Goal: Task Accomplishment & Management: Use online tool/utility

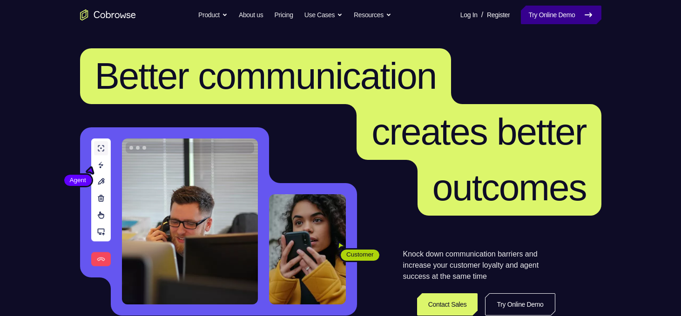
click at [542, 13] on link "Try Online Demo" at bounding box center [561, 15] width 80 height 19
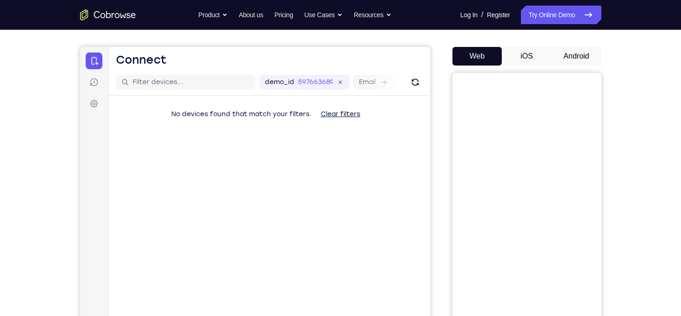
scroll to position [76, 0]
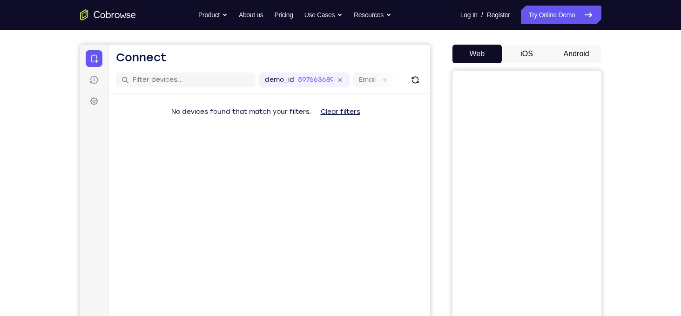
click at [568, 61] on button "Android" at bounding box center [576, 54] width 50 height 19
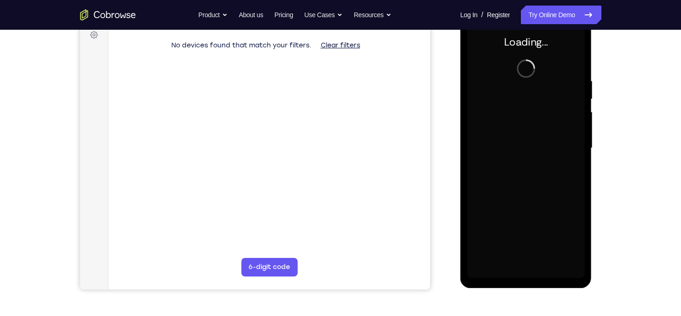
scroll to position [127, 0]
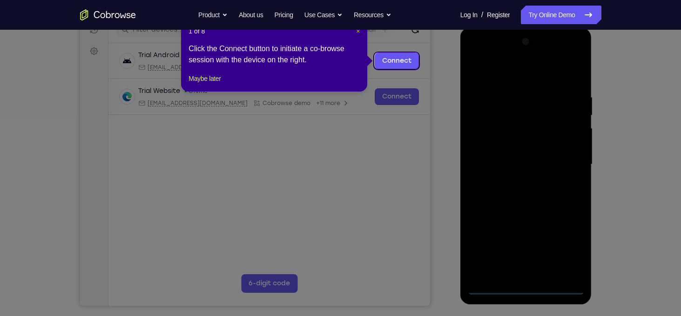
drag, startPoint x: 357, startPoint y: 30, endPoint x: 312, endPoint y: 56, distance: 52.5
click at [357, 30] on span "×" at bounding box center [358, 30] width 4 height 7
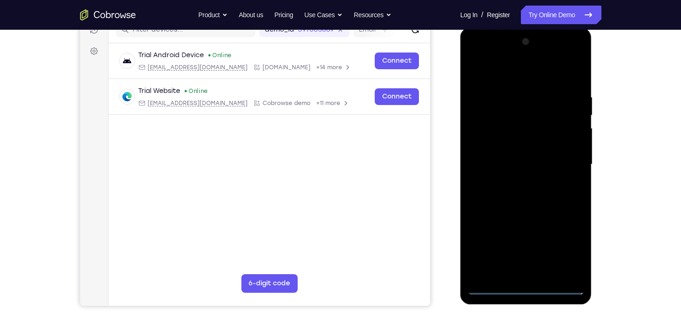
click at [525, 289] on div at bounding box center [525, 164] width 117 height 261
click at [564, 251] on div at bounding box center [525, 164] width 117 height 261
click at [509, 76] on div at bounding box center [525, 164] width 117 height 261
click at [566, 159] on div at bounding box center [525, 164] width 117 height 261
click at [518, 181] on div at bounding box center [525, 164] width 117 height 261
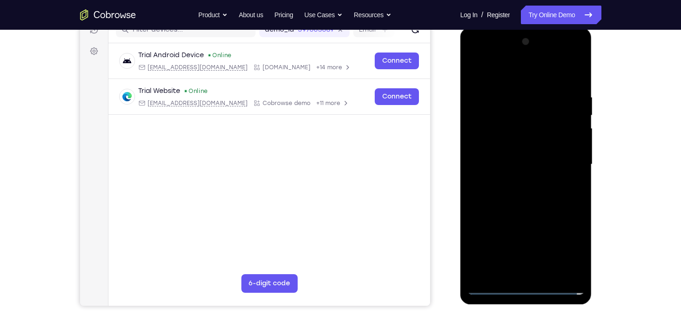
click at [519, 157] on div at bounding box center [525, 164] width 117 height 261
click at [485, 145] on div at bounding box center [525, 164] width 117 height 261
click at [528, 163] on div at bounding box center [525, 164] width 117 height 261
click at [555, 195] on div at bounding box center [525, 164] width 117 height 261
click at [535, 193] on div at bounding box center [525, 164] width 117 height 261
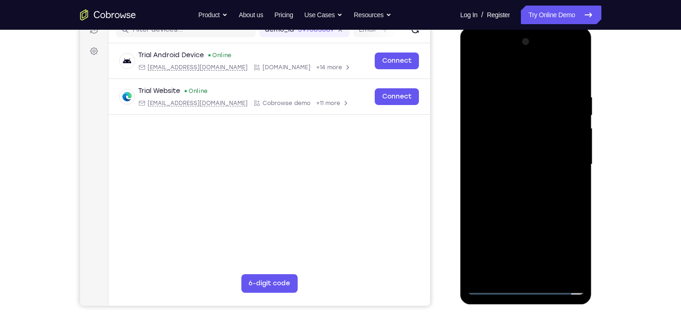
drag, startPoint x: 511, startPoint y: 72, endPoint x: 511, endPoint y: 26, distance: 46.5
click at [511, 27] on html "Online web based iOS Simulators and Android Emulators. Run iPhone, iPad, Mobile…" at bounding box center [526, 166] width 133 height 279
click at [540, 194] on div at bounding box center [525, 164] width 117 height 261
click at [550, 272] on div at bounding box center [525, 164] width 117 height 261
click at [544, 215] on div at bounding box center [525, 164] width 117 height 261
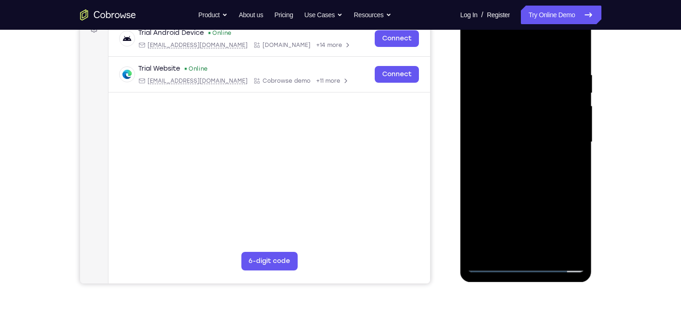
scroll to position [150, 0]
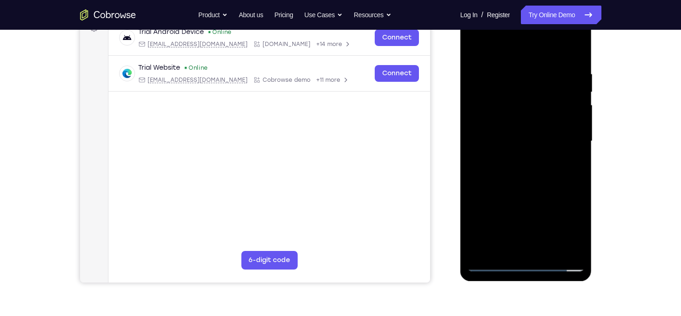
click at [528, 126] on div at bounding box center [525, 141] width 117 height 261
click at [510, 243] on div at bounding box center [525, 141] width 117 height 261
click at [475, 49] on div at bounding box center [525, 141] width 117 height 261
click at [477, 47] on div at bounding box center [525, 141] width 117 height 261
click at [576, 54] on div at bounding box center [525, 141] width 117 height 261
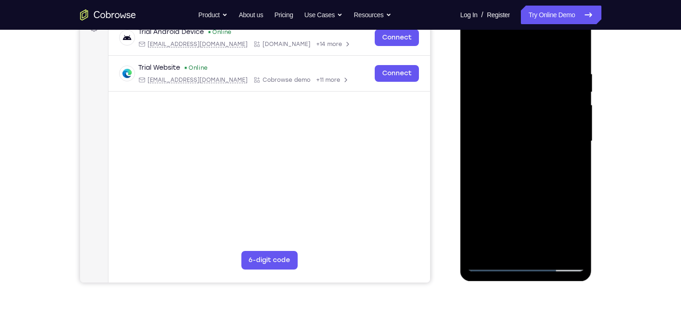
drag, startPoint x: 554, startPoint y: 192, endPoint x: 553, endPoint y: 176, distance: 15.9
click at [553, 176] on div at bounding box center [525, 141] width 117 height 261
click at [476, 215] on div at bounding box center [525, 141] width 117 height 261
drag, startPoint x: 545, startPoint y: 197, endPoint x: 543, endPoint y: 168, distance: 29.4
click at [543, 168] on div at bounding box center [525, 141] width 117 height 261
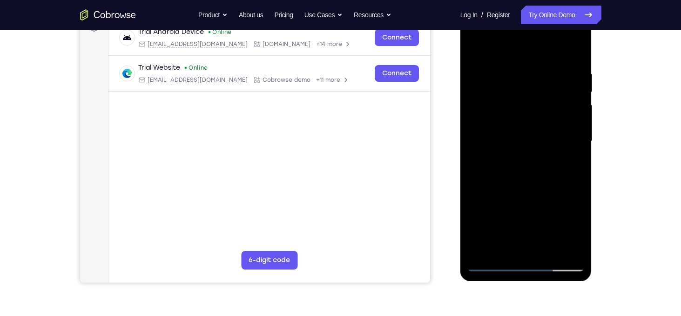
click at [571, 204] on div at bounding box center [525, 141] width 117 height 261
drag, startPoint x: 548, startPoint y: 207, endPoint x: 549, endPoint y: 86, distance: 121.0
click at [549, 86] on div at bounding box center [525, 141] width 117 height 261
drag, startPoint x: 545, startPoint y: 161, endPoint x: 557, endPoint y: 60, distance: 100.7
click at [557, 60] on div at bounding box center [525, 141] width 117 height 261
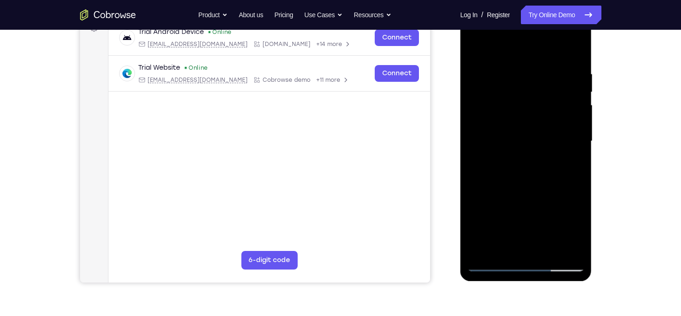
drag, startPoint x: 552, startPoint y: 156, endPoint x: 551, endPoint y: 64, distance: 92.2
click at [551, 64] on div at bounding box center [525, 141] width 117 height 261
drag, startPoint x: 546, startPoint y: 152, endPoint x: 537, endPoint y: 30, distance: 122.3
click at [537, 30] on div at bounding box center [525, 141] width 117 height 261
drag, startPoint x: 534, startPoint y: 161, endPoint x: 539, endPoint y: 43, distance: 118.8
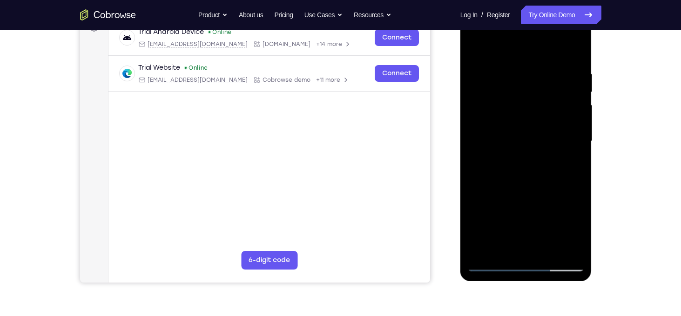
click at [539, 43] on div at bounding box center [525, 141] width 117 height 261
drag, startPoint x: 532, startPoint y: 157, endPoint x: 533, endPoint y: 97, distance: 60.0
click at [533, 97] on div at bounding box center [525, 141] width 117 height 261
drag, startPoint x: 551, startPoint y: 175, endPoint x: 545, endPoint y: 108, distance: 67.7
click at [545, 108] on div at bounding box center [525, 141] width 117 height 261
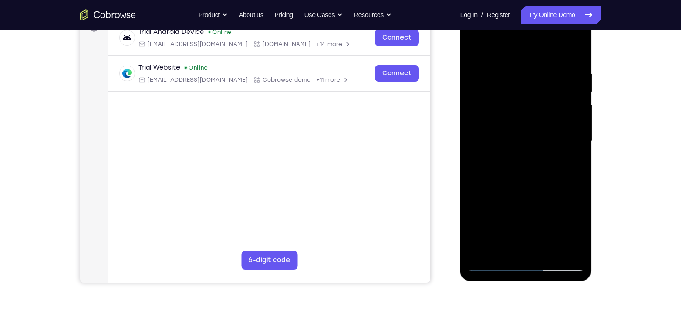
drag, startPoint x: 558, startPoint y: 139, endPoint x: 556, endPoint y: 124, distance: 15.1
click at [556, 124] on div at bounding box center [525, 141] width 117 height 261
drag, startPoint x: 568, startPoint y: 152, endPoint x: 551, endPoint y: 74, distance: 80.4
click at [551, 74] on div at bounding box center [525, 141] width 117 height 261
drag, startPoint x: 558, startPoint y: 141, endPoint x: 552, endPoint y: 109, distance: 32.7
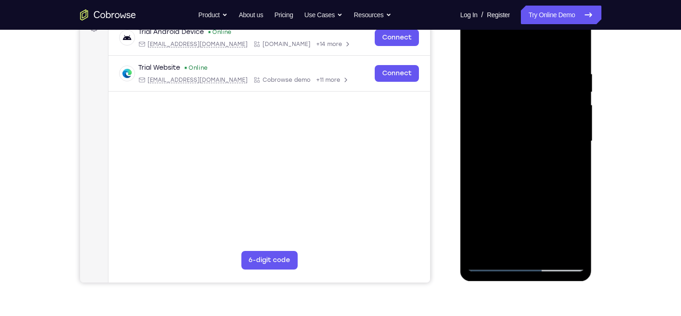
click at [552, 109] on div at bounding box center [525, 141] width 117 height 261
click at [577, 143] on div at bounding box center [525, 141] width 117 height 261
click at [474, 204] on div at bounding box center [525, 141] width 117 height 261
drag, startPoint x: 551, startPoint y: 133, endPoint x: 547, endPoint y: 77, distance: 56.0
click at [547, 77] on div at bounding box center [525, 141] width 117 height 261
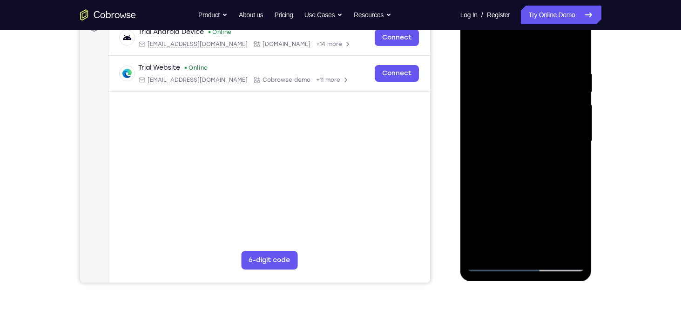
drag, startPoint x: 542, startPoint y: 136, endPoint x: 543, endPoint y: 82, distance: 53.5
click at [543, 82] on div at bounding box center [525, 141] width 117 height 261
drag, startPoint x: 559, startPoint y: 121, endPoint x: 554, endPoint y: 62, distance: 59.3
click at [554, 62] on div at bounding box center [525, 141] width 117 height 261
drag, startPoint x: 553, startPoint y: 177, endPoint x: 550, endPoint y: 96, distance: 80.6
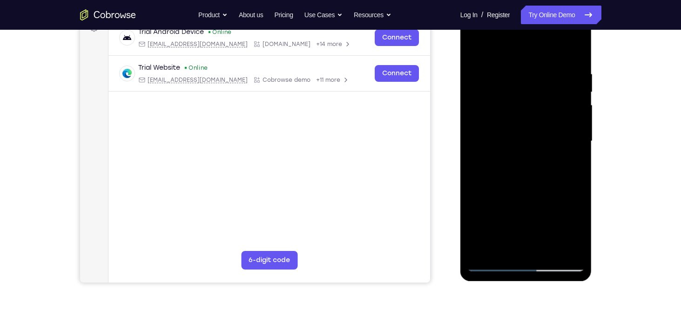
click at [550, 96] on div at bounding box center [525, 141] width 117 height 261
drag, startPoint x: 549, startPoint y: 175, endPoint x: 549, endPoint y: 132, distance: 42.8
click at [549, 132] on div at bounding box center [525, 141] width 117 height 261
click at [580, 182] on div at bounding box center [525, 141] width 117 height 261
drag, startPoint x: 549, startPoint y: 177, endPoint x: 552, endPoint y: 89, distance: 88.5
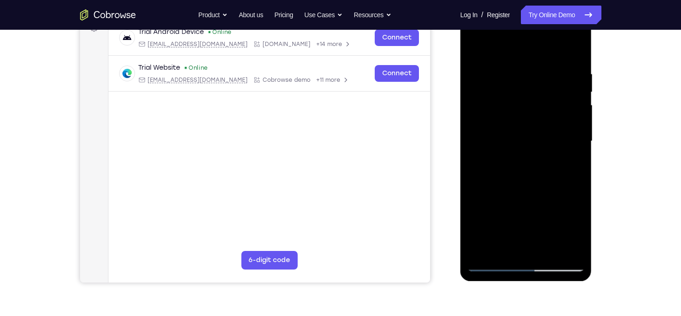
click at [552, 89] on div at bounding box center [525, 141] width 117 height 261
drag, startPoint x: 545, startPoint y: 114, endPoint x: 547, endPoint y: 41, distance: 73.1
click at [547, 41] on div at bounding box center [525, 141] width 117 height 261
click at [476, 103] on div at bounding box center [525, 141] width 117 height 261
drag, startPoint x: 534, startPoint y: 120, endPoint x: 532, endPoint y: 81, distance: 38.7
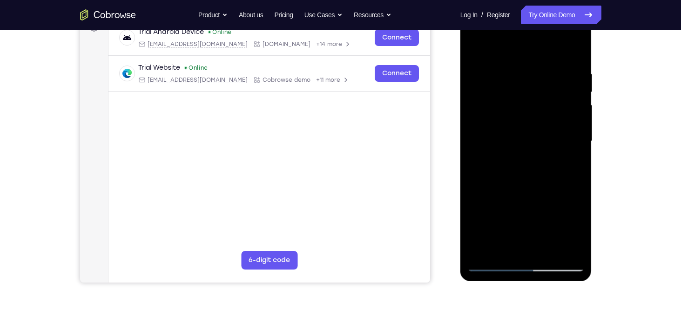
click at [532, 81] on div at bounding box center [525, 141] width 117 height 261
drag, startPoint x: 548, startPoint y: 132, endPoint x: 548, endPoint y: 98, distance: 34.4
click at [548, 98] on div at bounding box center [525, 141] width 117 height 261
click at [577, 166] on div at bounding box center [525, 141] width 117 height 261
drag, startPoint x: 553, startPoint y: 172, endPoint x: 551, endPoint y: 136, distance: 35.9
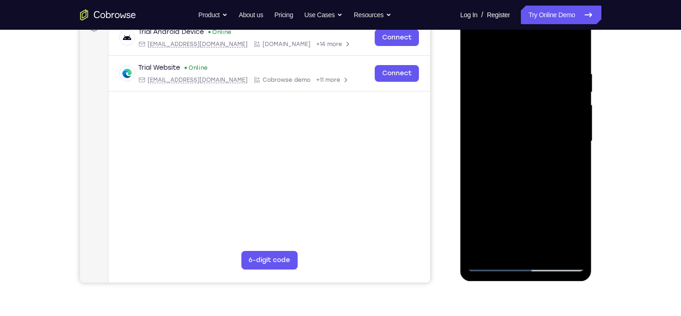
click at [551, 136] on div at bounding box center [525, 141] width 117 height 261
click at [581, 139] on div at bounding box center [525, 141] width 117 height 261
click at [578, 140] on div at bounding box center [525, 141] width 117 height 261
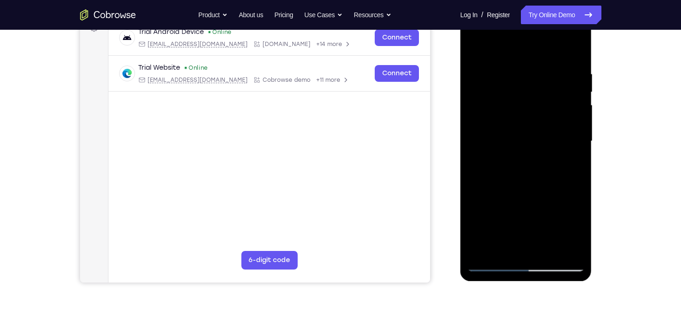
drag, startPoint x: 552, startPoint y: 172, endPoint x: 549, endPoint y: 99, distance: 72.7
click at [549, 99] on div at bounding box center [525, 141] width 117 height 261
drag, startPoint x: 541, startPoint y: 183, endPoint x: 545, endPoint y: 106, distance: 77.3
click at [545, 106] on div at bounding box center [525, 141] width 117 height 261
drag, startPoint x: 552, startPoint y: 160, endPoint x: 552, endPoint y: 116, distance: 43.7
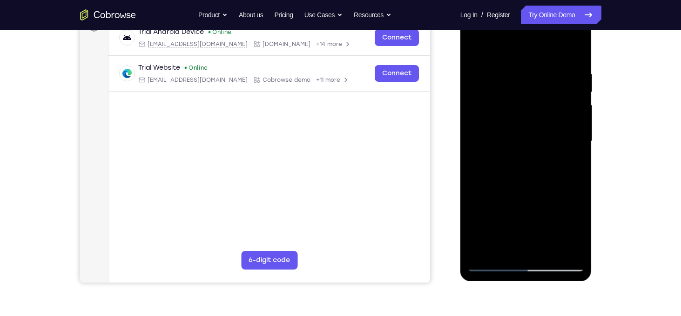
click at [552, 116] on div at bounding box center [525, 141] width 117 height 261
drag, startPoint x: 549, startPoint y: 166, endPoint x: 551, endPoint y: 135, distance: 31.2
click at [551, 135] on div at bounding box center [525, 141] width 117 height 261
drag, startPoint x: 554, startPoint y: 176, endPoint x: 551, endPoint y: 101, distance: 75.9
click at [551, 101] on div at bounding box center [525, 141] width 117 height 261
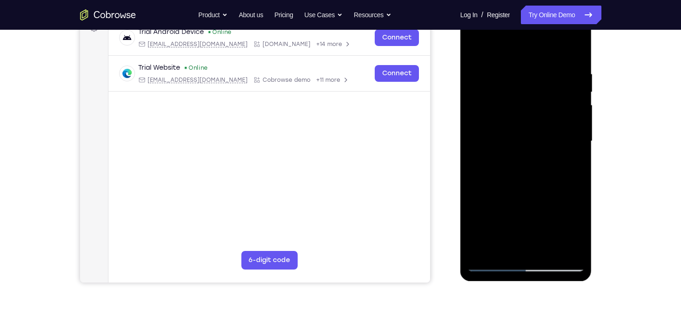
drag, startPoint x: 544, startPoint y: 154, endPoint x: 549, endPoint y: 89, distance: 64.4
click at [549, 89] on div at bounding box center [525, 141] width 117 height 261
drag, startPoint x: 549, startPoint y: 121, endPoint x: 550, endPoint y: 89, distance: 32.1
click at [550, 89] on div at bounding box center [525, 141] width 117 height 261
drag, startPoint x: 548, startPoint y: 119, endPoint x: 546, endPoint y: 74, distance: 44.2
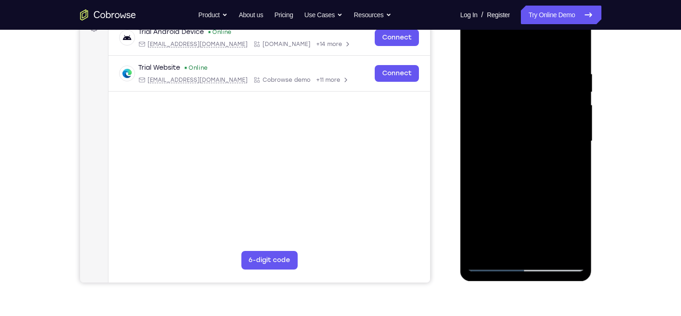
click at [546, 74] on div at bounding box center [525, 141] width 117 height 261
drag, startPoint x: 556, startPoint y: 157, endPoint x: 552, endPoint y: 73, distance: 84.8
click at [552, 73] on div at bounding box center [525, 141] width 117 height 261
drag, startPoint x: 546, startPoint y: 143, endPoint x: 549, endPoint y: 95, distance: 48.5
click at [549, 95] on div at bounding box center [525, 141] width 117 height 261
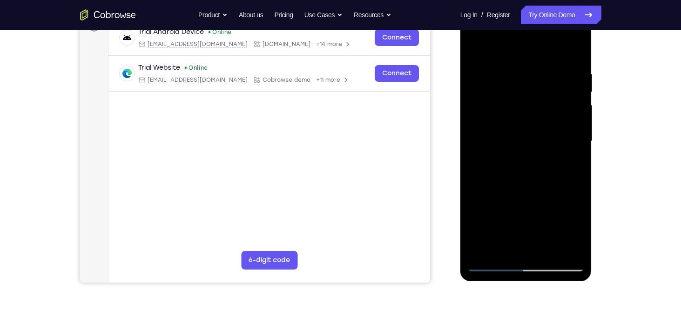
drag, startPoint x: 549, startPoint y: 143, endPoint x: 561, endPoint y: 47, distance: 96.6
click at [561, 47] on div at bounding box center [525, 141] width 117 height 261
drag, startPoint x: 561, startPoint y: 149, endPoint x: 563, endPoint y: 89, distance: 60.0
click at [563, 89] on div at bounding box center [525, 141] width 117 height 261
drag, startPoint x: 551, startPoint y: 162, endPoint x: 553, endPoint y: 116, distance: 46.1
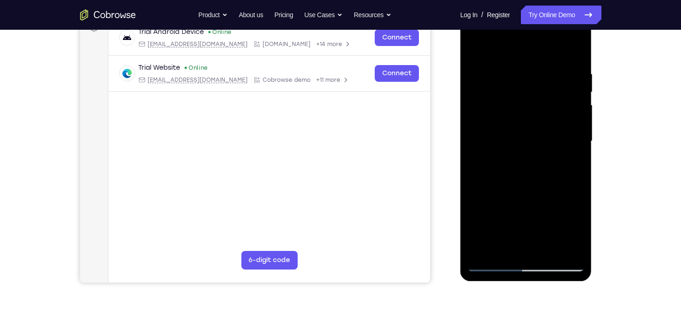
click at [553, 116] on div at bounding box center [525, 141] width 117 height 261
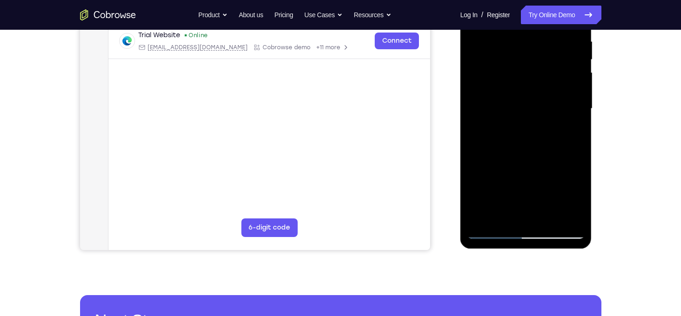
scroll to position [182, 0]
drag, startPoint x: 575, startPoint y: 120, endPoint x: 558, endPoint y: 52, distance: 70.1
click at [558, 52] on div at bounding box center [525, 109] width 117 height 261
drag, startPoint x: 540, startPoint y: 121, endPoint x: 550, endPoint y: 22, distance: 98.7
click at [550, 22] on div at bounding box center [525, 109] width 117 height 261
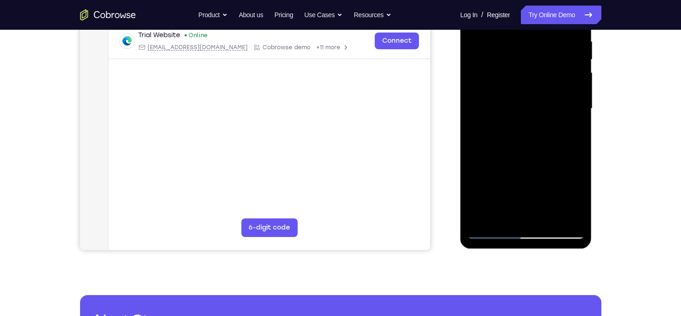
drag, startPoint x: 543, startPoint y: 110, endPoint x: 543, endPoint y: 96, distance: 13.5
click at [543, 96] on div at bounding box center [525, 109] width 117 height 261
drag, startPoint x: 538, startPoint y: 119, endPoint x: 532, endPoint y: 52, distance: 67.3
click at [532, 52] on div at bounding box center [525, 109] width 117 height 261
drag, startPoint x: 532, startPoint y: 134, endPoint x: 534, endPoint y: 32, distance: 101.5
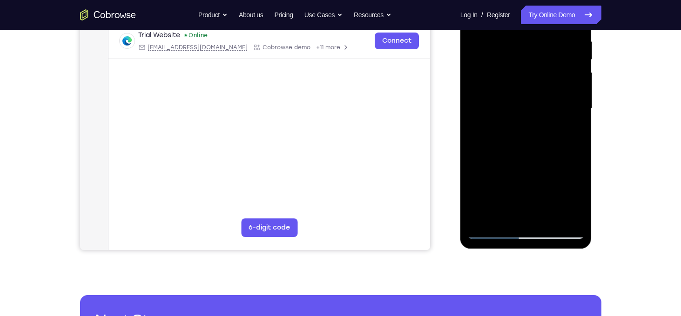
click at [534, 32] on div at bounding box center [525, 109] width 117 height 261
drag, startPoint x: 537, startPoint y: 102, endPoint x: 537, endPoint y: 79, distance: 23.7
click at [537, 79] on div at bounding box center [525, 109] width 117 height 261
drag, startPoint x: 548, startPoint y: 118, endPoint x: 544, endPoint y: 74, distance: 44.3
click at [544, 74] on div at bounding box center [525, 109] width 117 height 261
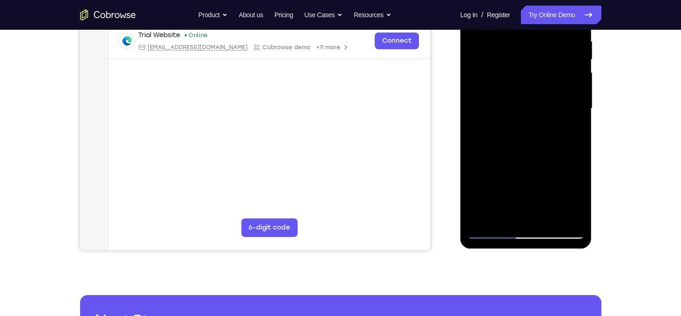
drag, startPoint x: 544, startPoint y: 134, endPoint x: 547, endPoint y: 93, distance: 41.1
click at [547, 93] on div at bounding box center [525, 109] width 117 height 261
drag, startPoint x: 555, startPoint y: 143, endPoint x: 544, endPoint y: 22, distance: 121.1
click at [544, 22] on div at bounding box center [525, 109] width 117 height 261
drag
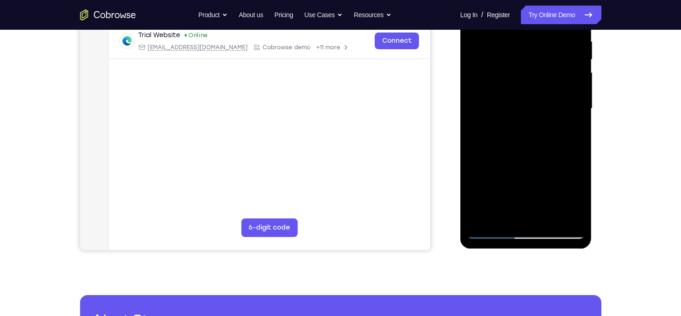
click at [538, 21] on div at bounding box center [525, 109] width 117 height 261
click at [537, 73] on div at bounding box center [525, 109] width 117 height 261
click at [546, 85] on div at bounding box center [525, 109] width 117 height 261
click at [581, 130] on div at bounding box center [525, 109] width 117 height 261
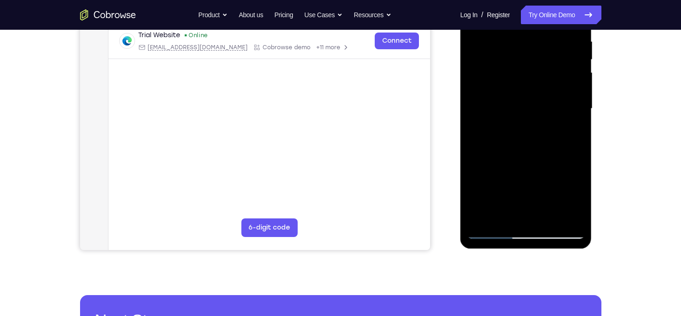
click at [581, 130] on div at bounding box center [525, 109] width 117 height 261
click at [527, 67] on div at bounding box center [525, 109] width 117 height 261
click at [542, 98] on div at bounding box center [525, 109] width 117 height 261
click at [544, 68] on div at bounding box center [525, 109] width 117 height 261
click at [473, 186] on div at bounding box center [525, 109] width 117 height 261
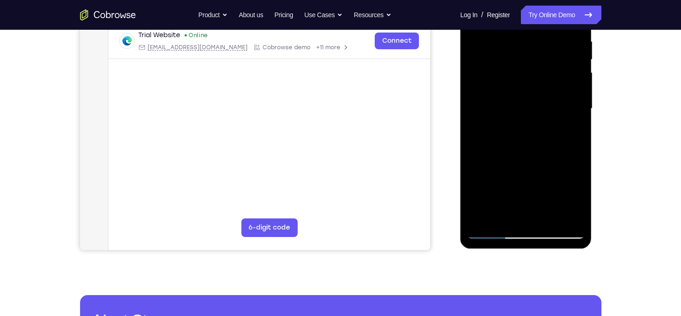
drag, startPoint x: 551, startPoint y: 165, endPoint x: 546, endPoint y: 84, distance: 80.7
click at [546, 84] on div at bounding box center [525, 109] width 117 height 261
drag, startPoint x: 540, startPoint y: 151, endPoint x: 542, endPoint y: 67, distance: 83.8
click at [542, 67] on div at bounding box center [525, 109] width 117 height 261
drag, startPoint x: 544, startPoint y: 158, endPoint x: 538, endPoint y: 108, distance: 50.1
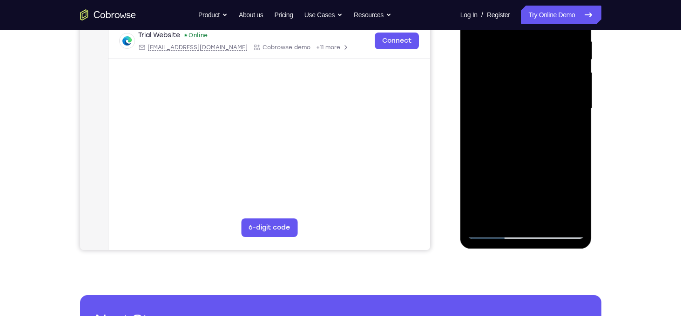
click at [538, 108] on div at bounding box center [525, 109] width 117 height 261
drag, startPoint x: 543, startPoint y: 144, endPoint x: 544, endPoint y: 130, distance: 14.0
click at [544, 130] on div at bounding box center [525, 109] width 117 height 261
drag, startPoint x: 544, startPoint y: 126, endPoint x: 544, endPoint y: 135, distance: 9.3
click at [544, 135] on div at bounding box center [525, 109] width 117 height 261
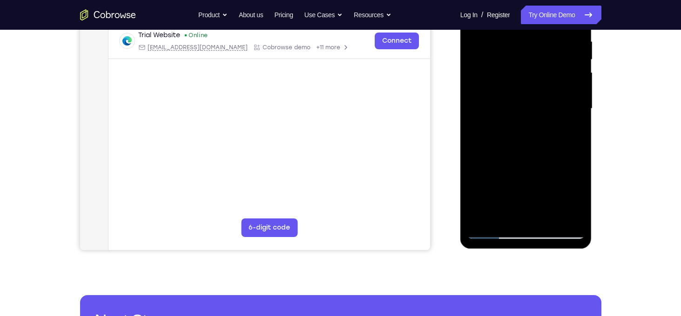
drag, startPoint x: 558, startPoint y: 137, endPoint x: 555, endPoint y: 67, distance: 70.3
click at [555, 67] on div at bounding box center [525, 109] width 117 height 261
drag, startPoint x: 543, startPoint y: 125, endPoint x: 547, endPoint y: 69, distance: 56.0
click at [547, 69] on div at bounding box center [525, 109] width 117 height 261
drag, startPoint x: 549, startPoint y: 132, endPoint x: 555, endPoint y: 36, distance: 96.6
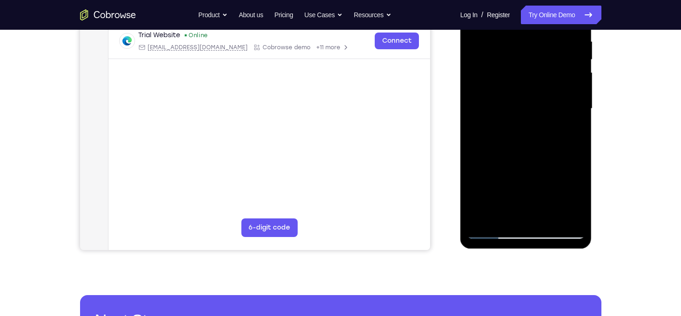
click at [555, 36] on div at bounding box center [525, 109] width 117 height 261
drag, startPoint x: 526, startPoint y: 144, endPoint x: 541, endPoint y: 62, distance: 82.7
click at [541, 62] on div at bounding box center [525, 109] width 117 height 261
drag, startPoint x: 544, startPoint y: 128, endPoint x: 542, endPoint y: 76, distance: 51.7
click at [542, 76] on div at bounding box center [525, 109] width 117 height 261
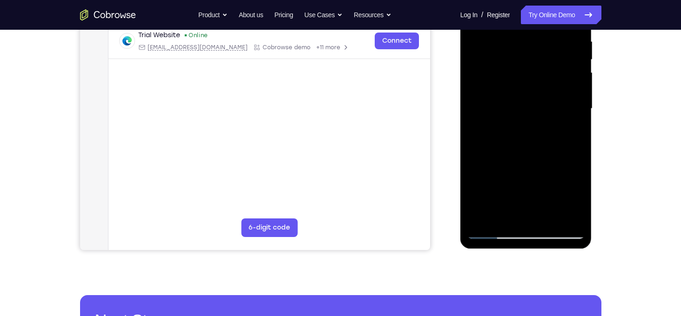
drag, startPoint x: 544, startPoint y: 146, endPoint x: 537, endPoint y: 94, distance: 52.5
click at [537, 94] on div at bounding box center [525, 109] width 117 height 261
drag, startPoint x: 544, startPoint y: 134, endPoint x: 544, endPoint y: 94, distance: 40.5
click at [544, 94] on div at bounding box center [525, 109] width 117 height 261
click at [576, 127] on div at bounding box center [525, 109] width 117 height 261
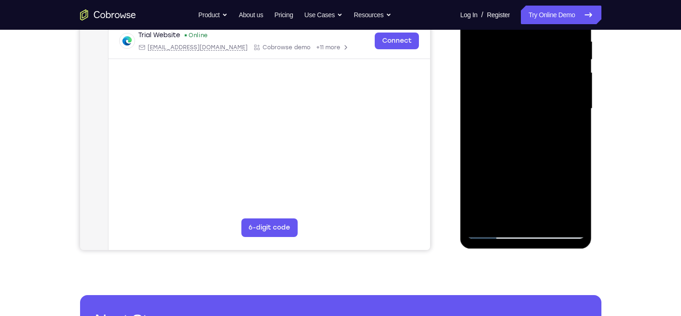
click at [576, 127] on div at bounding box center [525, 109] width 117 height 261
drag, startPoint x: 550, startPoint y: 152, endPoint x: 549, endPoint y: 119, distance: 33.1
click at [549, 119] on div at bounding box center [525, 109] width 117 height 261
click at [476, 176] on div at bounding box center [525, 109] width 117 height 261
drag, startPoint x: 561, startPoint y: 163, endPoint x: 548, endPoint y: 76, distance: 88.5
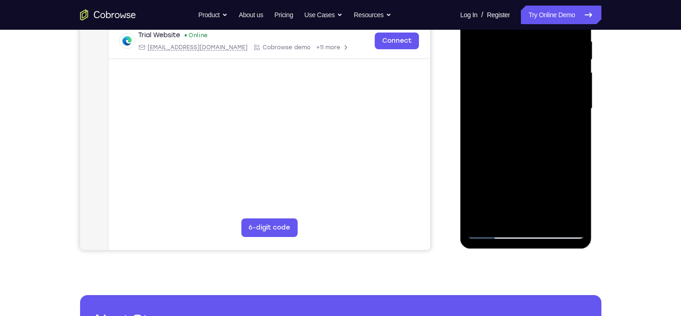
click at [548, 76] on div at bounding box center [525, 109] width 117 height 261
drag, startPoint x: 542, startPoint y: 160, endPoint x: 547, endPoint y: 103, distance: 57.0
click at [547, 103] on div at bounding box center [525, 109] width 117 height 261
drag, startPoint x: 559, startPoint y: 135, endPoint x: 560, endPoint y: 103, distance: 32.1
click at [560, 103] on div at bounding box center [525, 109] width 117 height 261
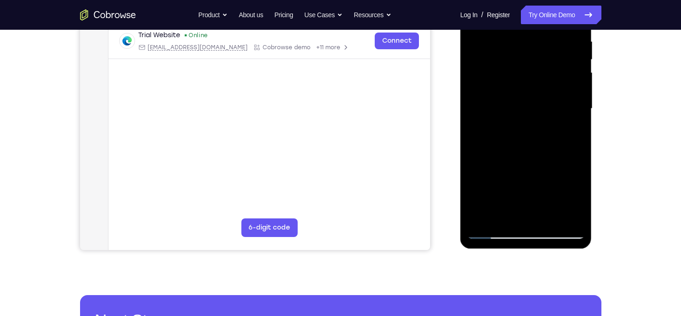
drag, startPoint x: 557, startPoint y: 150, endPoint x: 551, endPoint y: 78, distance: 72.3
click at [551, 78] on div at bounding box center [525, 109] width 117 height 261
drag, startPoint x: 544, startPoint y: 151, endPoint x: 548, endPoint y: 94, distance: 57.3
click at [548, 94] on div at bounding box center [525, 109] width 117 height 261
drag, startPoint x: 542, startPoint y: 157, endPoint x: 541, endPoint y: 114, distance: 43.3
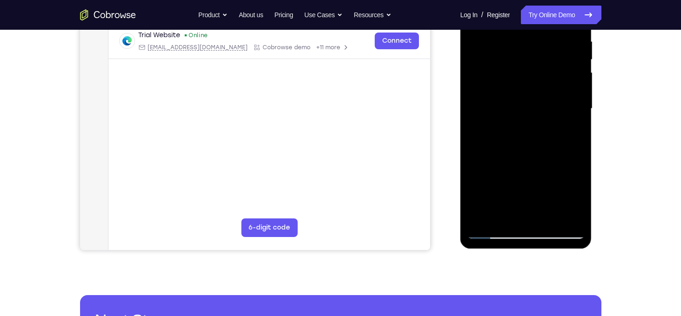
click at [541, 114] on div at bounding box center [525, 109] width 117 height 261
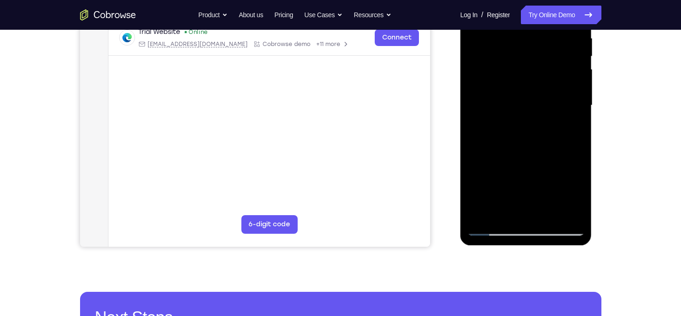
scroll to position [185, 0]
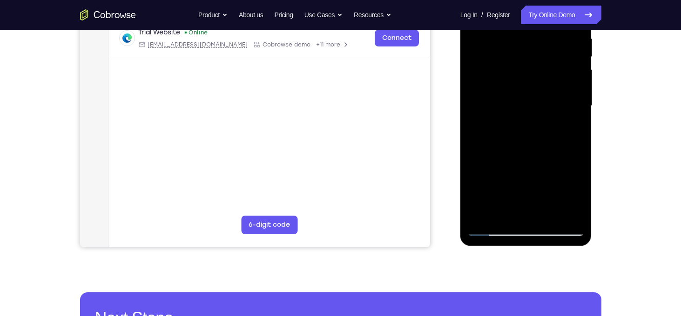
drag, startPoint x: 550, startPoint y: 137, endPoint x: 547, endPoint y: 65, distance: 72.2
click at [547, 65] on div at bounding box center [525, 106] width 117 height 261
drag, startPoint x: 539, startPoint y: 141, endPoint x: 543, endPoint y: 66, distance: 75.5
click at [543, 66] on div at bounding box center [525, 106] width 117 height 261
drag, startPoint x: 537, startPoint y: 138, endPoint x: 543, endPoint y: 95, distance: 42.7
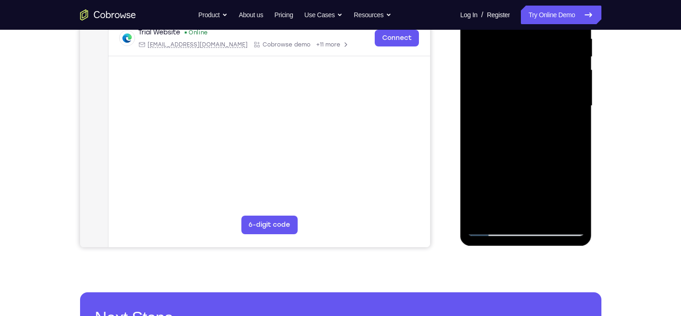
click at [543, 95] on div at bounding box center [525, 106] width 117 height 261
drag, startPoint x: 537, startPoint y: 145, endPoint x: 540, endPoint y: 107, distance: 37.8
click at [540, 107] on div at bounding box center [525, 106] width 117 height 261
drag, startPoint x: 545, startPoint y: 134, endPoint x: 546, endPoint y: 115, distance: 19.1
click at [546, 115] on div at bounding box center [525, 106] width 117 height 261
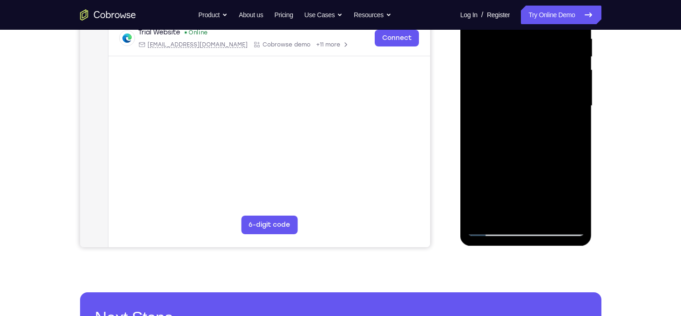
click at [572, 217] on div at bounding box center [525, 106] width 117 height 261
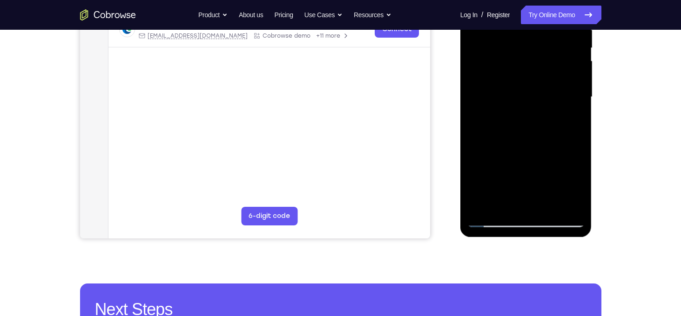
scroll to position [198, 0]
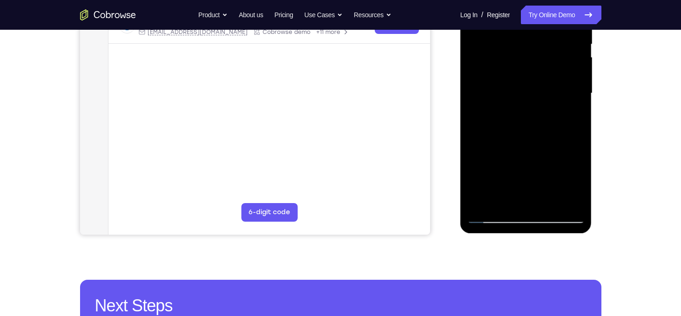
click at [475, 204] on div at bounding box center [525, 93] width 117 height 261
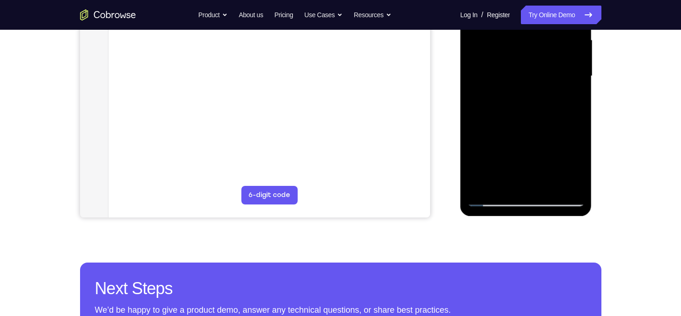
scroll to position [215, 0]
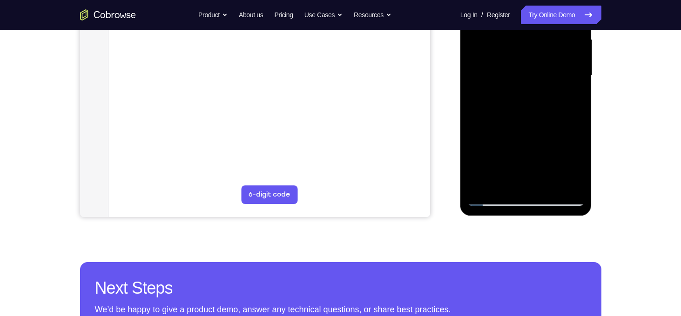
drag, startPoint x: 532, startPoint y: 127, endPoint x: 540, endPoint y: 38, distance: 89.2
click at [540, 38] on div at bounding box center [525, 76] width 117 height 261
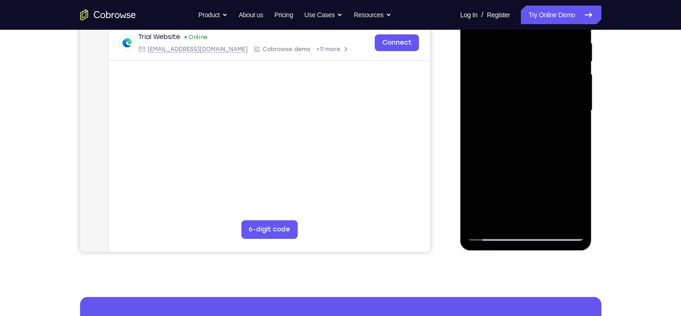
scroll to position [179, 0]
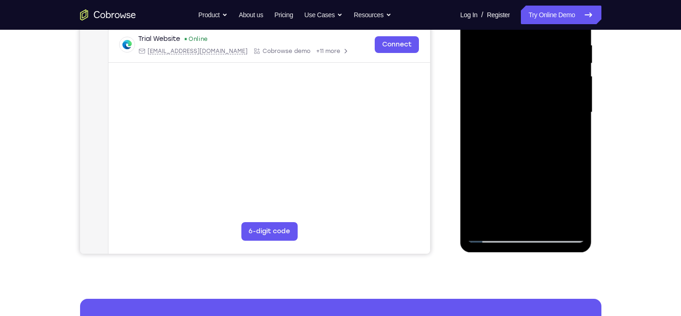
drag, startPoint x: 556, startPoint y: 137, endPoint x: 547, endPoint y: 66, distance: 71.7
click at [547, 66] on div at bounding box center [525, 112] width 117 height 261
drag, startPoint x: 544, startPoint y: 118, endPoint x: 541, endPoint y: 39, distance: 79.2
click at [541, 39] on div at bounding box center [525, 112] width 117 height 261
drag, startPoint x: 548, startPoint y: 160, endPoint x: 549, endPoint y: 65, distance: 94.5
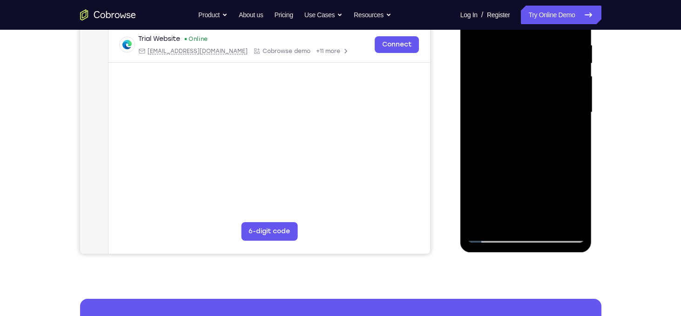
click at [549, 65] on div at bounding box center [525, 112] width 117 height 261
drag, startPoint x: 537, startPoint y: 163, endPoint x: 542, endPoint y: 101, distance: 62.6
click at [542, 101] on div at bounding box center [525, 112] width 117 height 261
drag, startPoint x: 542, startPoint y: 101, endPoint x: 546, endPoint y: 42, distance: 58.8
click at [546, 42] on div at bounding box center [525, 112] width 117 height 261
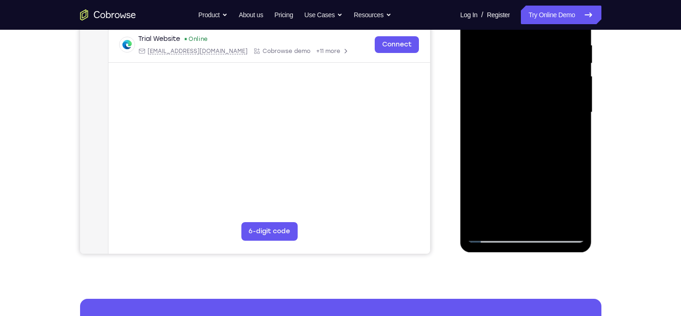
drag, startPoint x: 549, startPoint y: 139, endPoint x: 548, endPoint y: 50, distance: 88.4
click at [548, 50] on div at bounding box center [525, 112] width 117 height 261
drag, startPoint x: 545, startPoint y: 124, endPoint x: 548, endPoint y: 90, distance: 34.1
click at [548, 90] on div at bounding box center [525, 112] width 117 height 261
drag, startPoint x: 556, startPoint y: 129, endPoint x: 557, endPoint y: 109, distance: 20.1
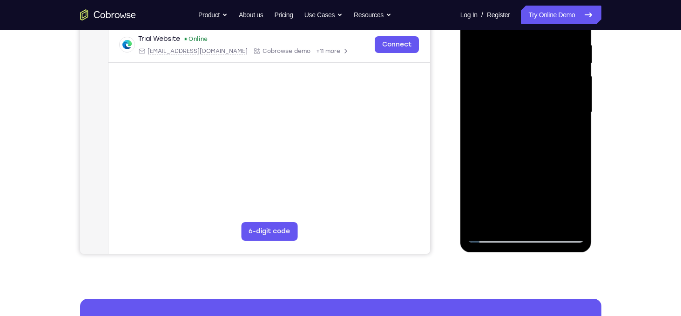
click at [557, 109] on div at bounding box center [525, 112] width 117 height 261
drag, startPoint x: 557, startPoint y: 109, endPoint x: 558, endPoint y: 86, distance: 22.8
click at [558, 86] on div at bounding box center [525, 112] width 117 height 261
drag, startPoint x: 544, startPoint y: 146, endPoint x: 545, endPoint y: 66, distance: 79.6
click at [545, 66] on div at bounding box center [525, 112] width 117 height 261
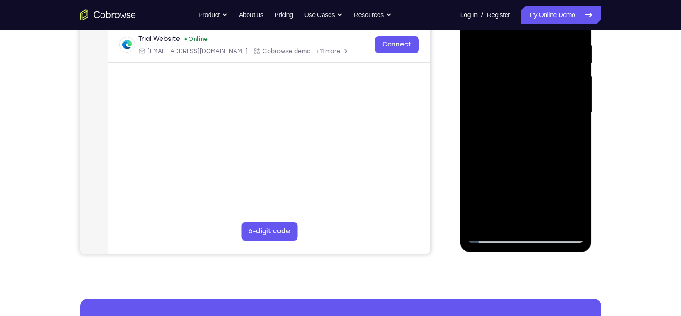
click at [539, 87] on div at bounding box center [525, 112] width 117 height 261
click at [534, 116] on div at bounding box center [525, 112] width 117 height 261
click at [536, 61] on div at bounding box center [525, 112] width 117 height 261
click at [561, 116] on div at bounding box center [525, 112] width 117 height 261
click at [568, 54] on div at bounding box center [525, 112] width 117 height 261
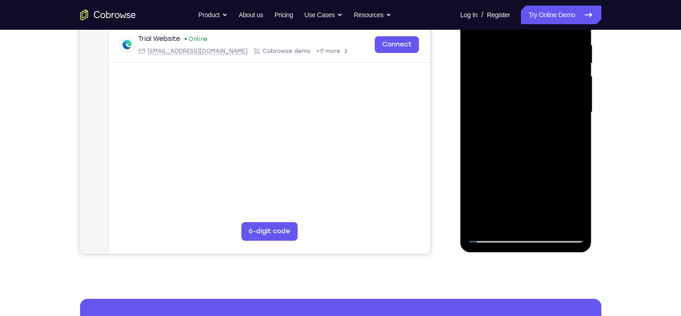
click at [529, 121] on div at bounding box center [525, 112] width 117 height 261
click at [537, 92] on div at bounding box center [525, 112] width 117 height 261
click at [544, 81] on div at bounding box center [525, 112] width 117 height 261
click at [547, 63] on div at bounding box center [525, 112] width 117 height 261
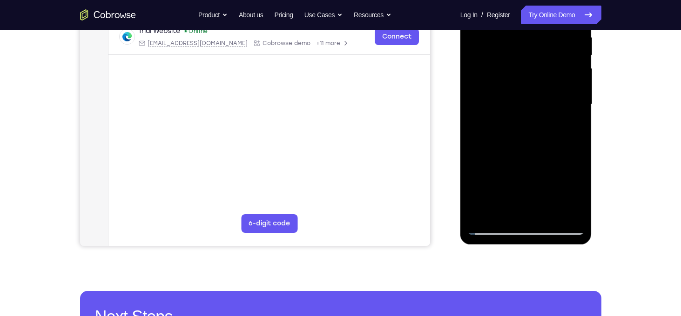
click at [536, 67] on div at bounding box center [525, 104] width 117 height 261
click at [542, 59] on div at bounding box center [525, 104] width 117 height 261
click at [535, 64] on div at bounding box center [525, 104] width 117 height 261
click at [560, 38] on div at bounding box center [525, 104] width 117 height 261
click at [537, 89] on div at bounding box center [525, 104] width 117 height 261
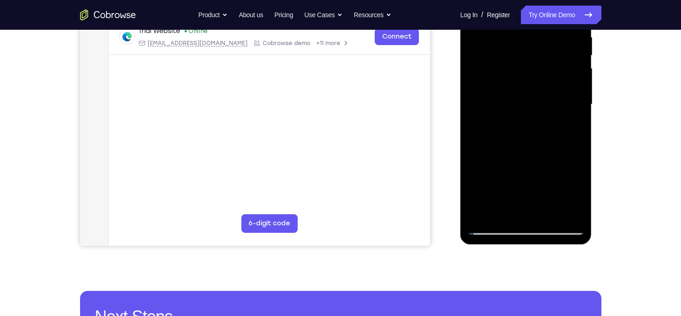
scroll to position [203, 0]
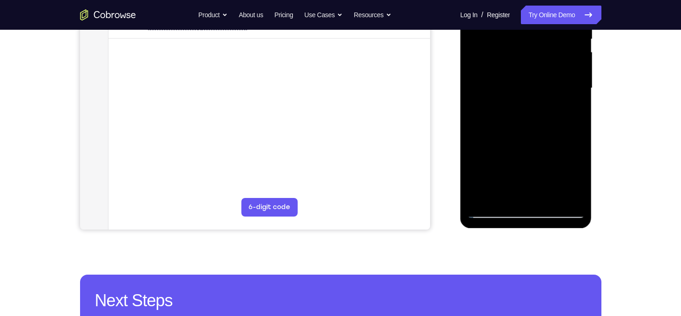
click at [538, 28] on div at bounding box center [525, 88] width 117 height 261
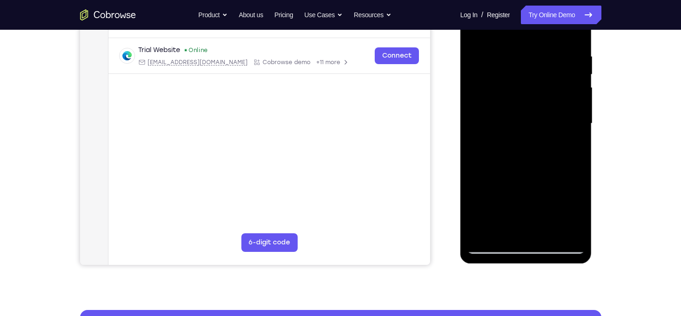
scroll to position [167, 0]
